Goal: Task Accomplishment & Management: Manage account settings

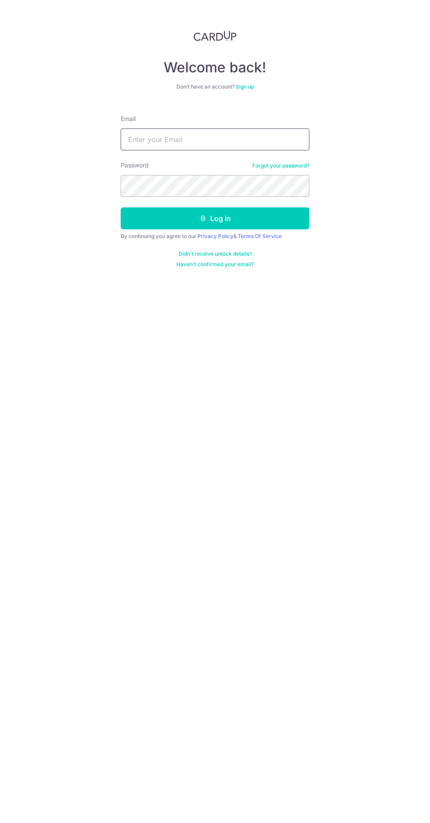
click at [158, 139] on input "Email" at bounding box center [215, 139] width 188 height 22
type input "[EMAIL_ADDRESS][DOMAIN_NAME]"
click at [121, 207] on button "Log in" at bounding box center [215, 218] width 188 height 22
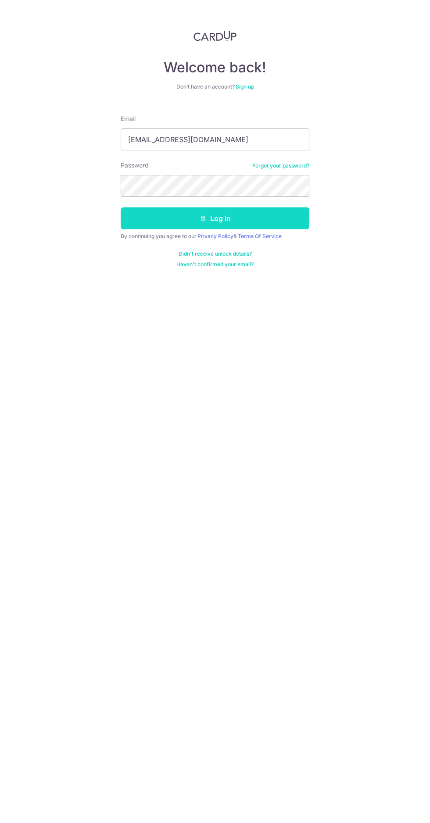
click at [160, 216] on button "Log in" at bounding box center [215, 218] width 188 height 22
